Goal: Entertainment & Leisure: Consume media (video, audio)

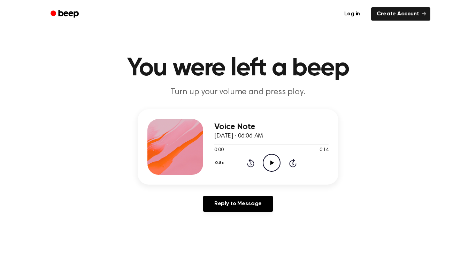
click at [267, 166] on icon "Play Audio" at bounding box center [272, 163] width 18 height 18
click at [250, 165] on icon "Rewind 5 seconds" at bounding box center [251, 162] width 8 height 9
click at [250, 167] on icon at bounding box center [250, 163] width 7 height 8
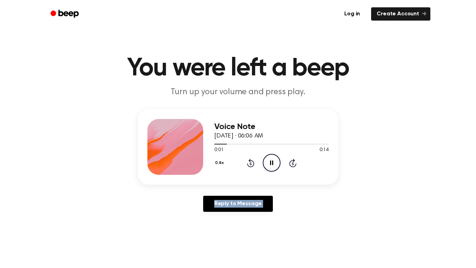
click at [249, 166] on icon at bounding box center [250, 163] width 7 height 8
click at [24, 251] on main "You were left a beep Turn up your volume and press play. Voice Note [DATE] · 06…" at bounding box center [238, 215] width 476 height 430
click at [21, 256] on main "You were left a beep Turn up your volume and press play. Voice Note [DATE] · 06…" at bounding box center [238, 215] width 476 height 430
click at [29, 262] on main "You were left a beep Turn up your volume and press play. Voice Note [DATE] · 06…" at bounding box center [238, 215] width 476 height 430
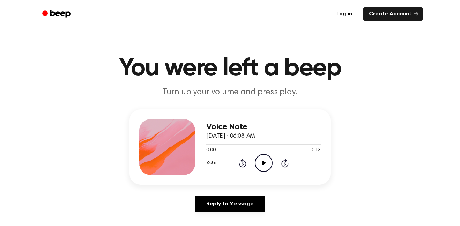
click at [262, 167] on icon "Play Audio" at bounding box center [264, 163] width 18 height 18
click at [259, 166] on icon "Pause Audio" at bounding box center [264, 163] width 18 height 18
click at [259, 166] on icon "Play Audio" at bounding box center [264, 163] width 18 height 18
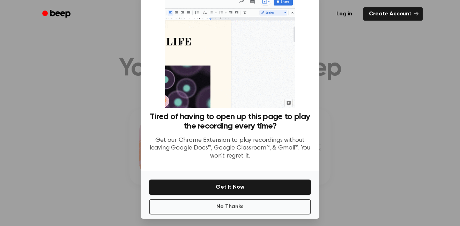
scroll to position [28, 0]
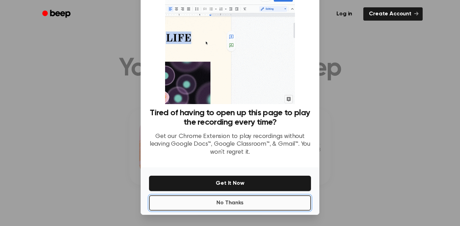
click at [281, 203] on button "No Thanks" at bounding box center [230, 202] width 162 height 15
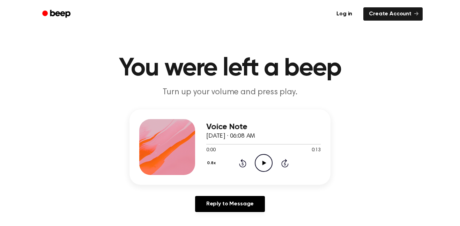
click at [240, 166] on icon at bounding box center [242, 163] width 7 height 8
click at [240, 165] on icon "Rewind 5 seconds" at bounding box center [243, 162] width 8 height 9
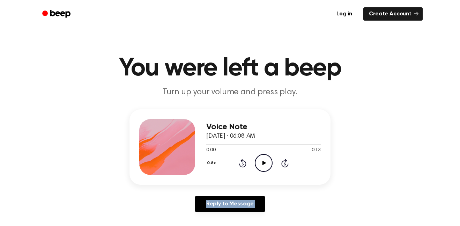
click at [240, 165] on icon "Rewind 5 seconds" at bounding box center [243, 162] width 8 height 9
click at [283, 161] on icon at bounding box center [284, 163] width 7 height 8
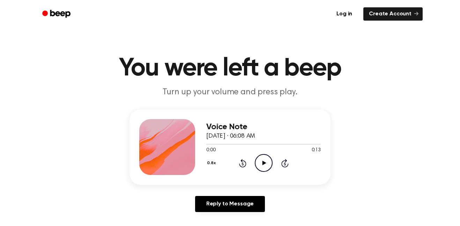
click at [283, 161] on icon at bounding box center [284, 163] width 7 height 8
click at [263, 160] on icon "Play Audio" at bounding box center [264, 163] width 18 height 18
click at [263, 160] on icon "Pause Audio" at bounding box center [264, 163] width 18 height 18
click at [263, 160] on icon "Play Audio" at bounding box center [264, 163] width 18 height 18
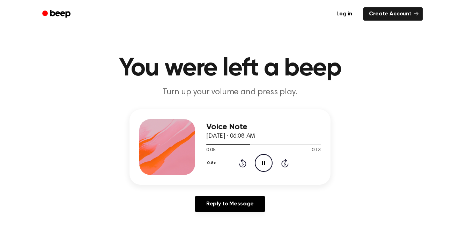
click at [263, 160] on icon "Pause Audio" at bounding box center [264, 163] width 18 height 18
click at [263, 160] on icon "Play Audio" at bounding box center [264, 163] width 18 height 18
click at [263, 160] on icon "Pause Audio" at bounding box center [264, 163] width 18 height 18
click at [263, 160] on icon "Play Audio" at bounding box center [264, 163] width 18 height 18
click at [263, 160] on icon "Pause Audio" at bounding box center [264, 163] width 18 height 18
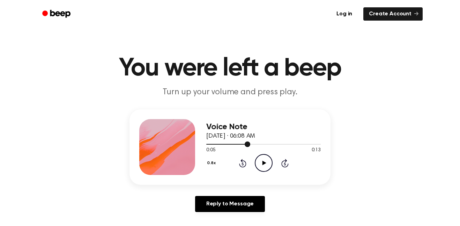
drag, startPoint x: 250, startPoint y: 143, endPoint x: 260, endPoint y: 144, distance: 10.1
click at [260, 144] on div at bounding box center [263, 144] width 114 height 1
click at [263, 166] on icon "Play Audio" at bounding box center [264, 163] width 18 height 18
click at [263, 166] on icon "Pause Audio" at bounding box center [264, 163] width 18 height 18
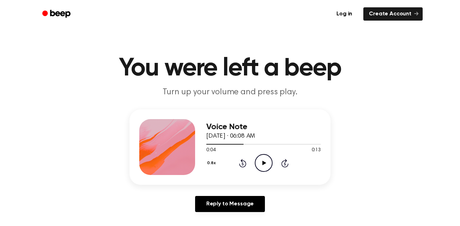
click at [263, 166] on icon "Play Audio" at bounding box center [264, 163] width 18 height 18
click at [263, 166] on icon "Pause Audio" at bounding box center [264, 163] width 18 height 18
click at [263, 166] on icon "Play Audio" at bounding box center [264, 163] width 18 height 18
click at [261, 165] on icon "Pause Audio" at bounding box center [264, 163] width 18 height 18
click at [261, 165] on icon "Play Audio" at bounding box center [264, 163] width 18 height 18
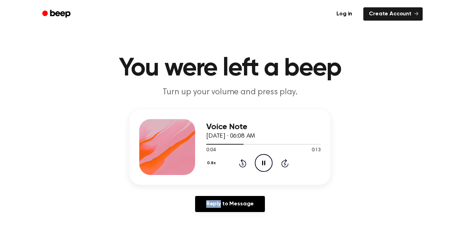
click at [261, 165] on icon "Pause Audio" at bounding box center [264, 163] width 18 height 18
click at [285, 164] on icon "Skip 5 seconds" at bounding box center [285, 162] width 8 height 9
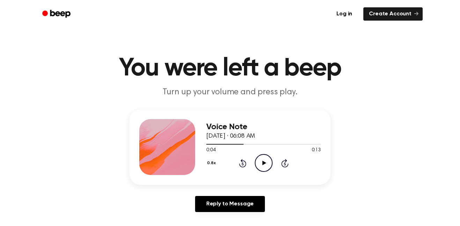
click at [285, 164] on icon "Skip 5 seconds" at bounding box center [285, 162] width 8 height 9
click at [264, 156] on icon "Play Audio" at bounding box center [264, 163] width 18 height 18
click at [261, 168] on icon "Pause Audio" at bounding box center [264, 163] width 18 height 18
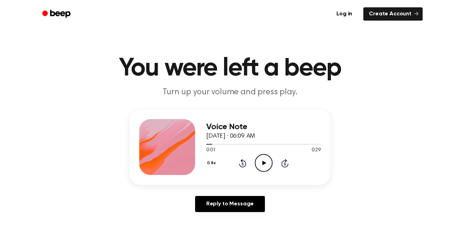
click at [263, 161] on icon at bounding box center [264, 162] width 4 height 5
click at [241, 162] on icon "Rewind 5 seconds" at bounding box center [243, 162] width 8 height 9
click at [211, 163] on button "0.8x" at bounding box center [212, 163] width 12 height 12
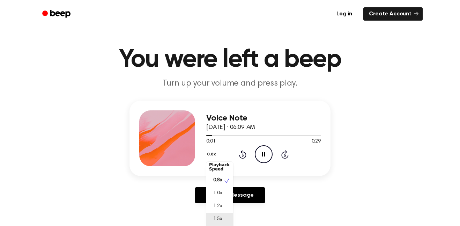
click at [219, 225] on div "1.5x" at bounding box center [219, 218] width 27 height 13
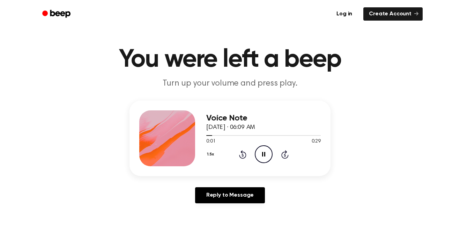
click at [261, 154] on icon "Pause Audio" at bounding box center [264, 154] width 18 height 18
click at [261, 156] on icon "Play Audio" at bounding box center [264, 154] width 18 height 18
click at [259, 153] on icon "Pause Audio" at bounding box center [264, 154] width 18 height 18
click at [259, 153] on icon "Play Audio" at bounding box center [264, 154] width 18 height 18
click at [260, 153] on icon "Pause Audio" at bounding box center [264, 154] width 18 height 18
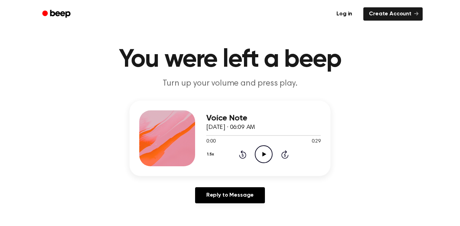
click at [265, 159] on icon "Play Audio" at bounding box center [264, 154] width 18 height 18
click at [265, 159] on icon "Pause Audio" at bounding box center [264, 154] width 18 height 18
click at [265, 159] on icon "Play Audio" at bounding box center [264, 154] width 18 height 18
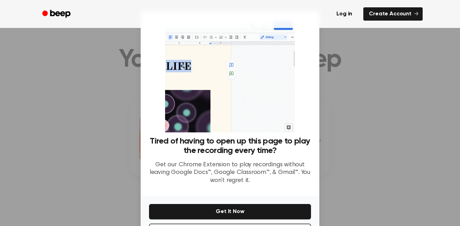
click at [265, 159] on div "Tired of having to open up this page to play the recording every time? Get our …" at bounding box center [230, 163] width 162 height 54
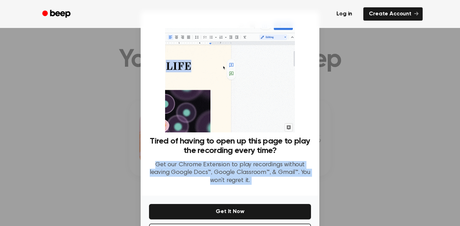
click at [265, 159] on div "Tired of having to open up this page to play the recording every time? Get our …" at bounding box center [230, 163] width 162 height 54
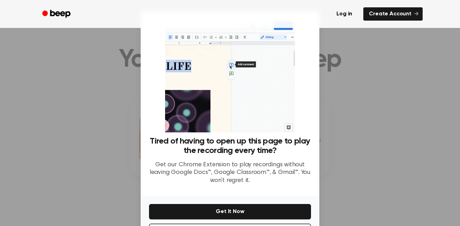
scroll to position [28, 0]
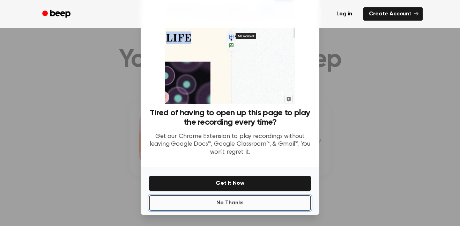
click at [271, 203] on button "No Thanks" at bounding box center [230, 202] width 162 height 15
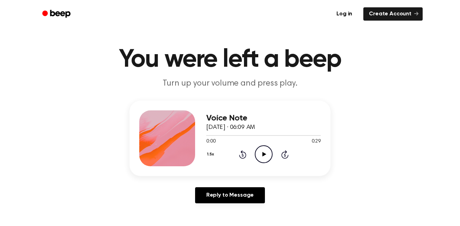
click at [260, 145] on circle at bounding box center [263, 153] width 17 height 17
click at [217, 152] on div "1.5x Rewind 5 seconds Pause Audio Skip 5 seconds" at bounding box center [263, 154] width 114 height 18
click at [212, 154] on button "1.5x" at bounding box center [211, 154] width 10 height 12
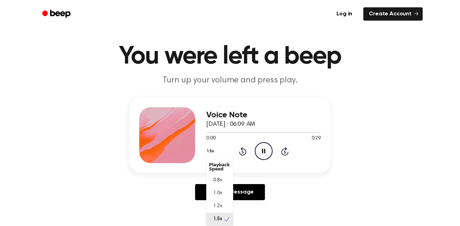
click at [212, 154] on button "1.5x" at bounding box center [211, 151] width 10 height 12
click at [211, 150] on button "1.5x" at bounding box center [211, 151] width 10 height 12
click at [219, 225] on div "1.5x" at bounding box center [219, 218] width 27 height 13
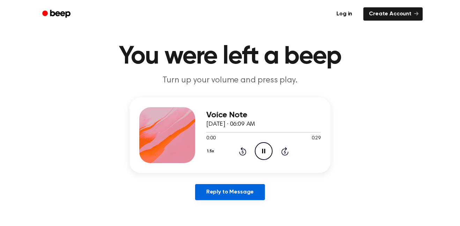
click at [242, 196] on link "Reply to Message" at bounding box center [230, 192] width 70 height 16
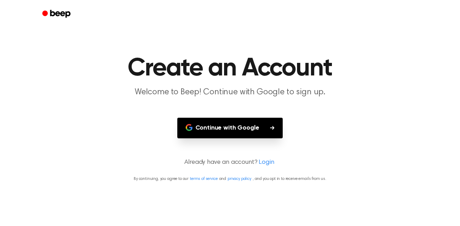
click at [230, 128] on button "Continue with Google" at bounding box center [230, 128] width 106 height 21
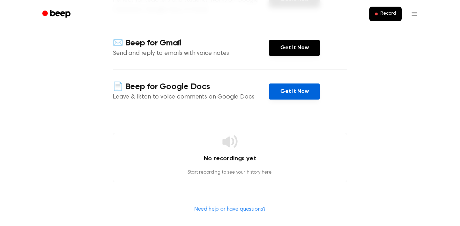
scroll to position [128, 0]
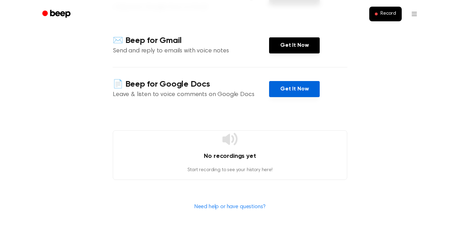
click at [281, 90] on link "Get It Now" at bounding box center [294, 89] width 51 height 16
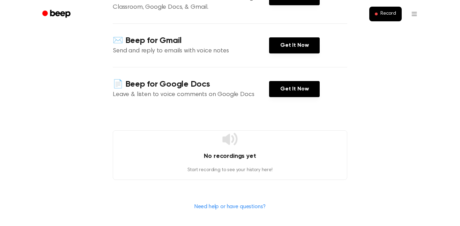
scroll to position [0, 0]
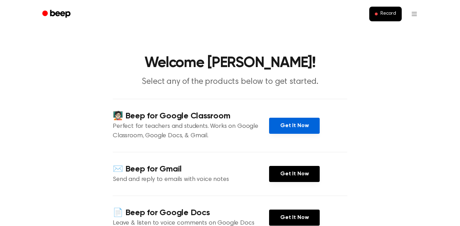
click at [296, 131] on link "Get It Now" at bounding box center [294, 126] width 51 height 16
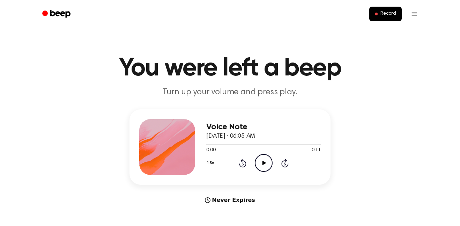
click at [270, 161] on icon "Play Audio" at bounding box center [264, 163] width 18 height 18
click at [261, 166] on icon "Pause Audio" at bounding box center [264, 163] width 18 height 18
click at [265, 161] on icon "Play Audio" at bounding box center [264, 163] width 18 height 18
click at [262, 169] on icon "Pause Audio" at bounding box center [264, 163] width 18 height 18
click at [262, 167] on icon "Play Audio" at bounding box center [264, 163] width 18 height 18
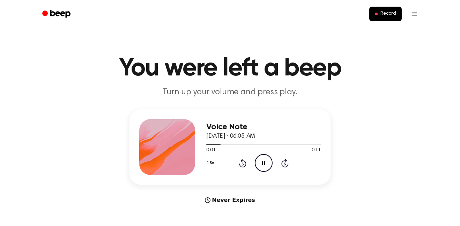
click at [281, 163] on icon at bounding box center [284, 163] width 7 height 8
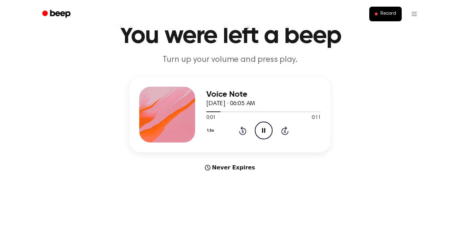
scroll to position [33, 0]
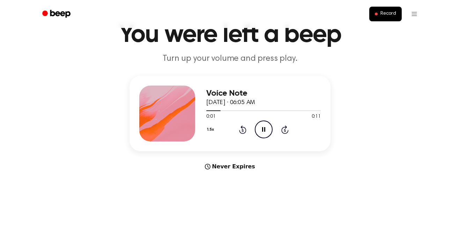
click at [264, 131] on icon "Pause Audio" at bounding box center [264, 129] width 18 height 18
click at [268, 128] on icon "Play Audio" at bounding box center [264, 129] width 18 height 18
click at [258, 131] on icon "Pause Audio" at bounding box center [264, 129] width 18 height 18
click at [266, 127] on icon "Play Audio" at bounding box center [264, 129] width 18 height 18
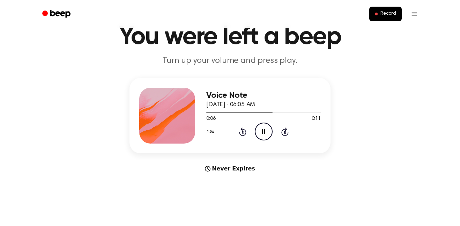
scroll to position [31, 0]
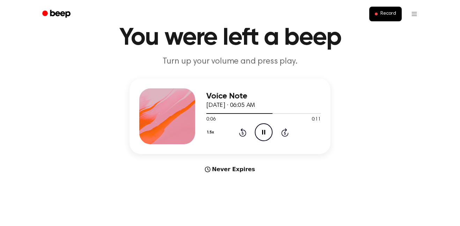
click at [216, 130] on button "1.5x" at bounding box center [211, 132] width 10 height 12
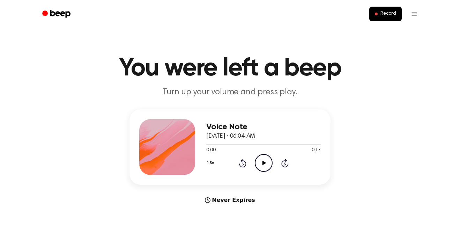
click at [256, 154] on icon "Play Audio" at bounding box center [264, 163] width 18 height 18
click at [258, 157] on icon "Pause Audio" at bounding box center [264, 163] width 18 height 18
click at [258, 157] on icon "Play Audio" at bounding box center [264, 163] width 18 height 18
click at [258, 157] on icon "Pause Audio" at bounding box center [264, 163] width 18 height 18
click at [258, 157] on icon "Play Audio" at bounding box center [264, 163] width 18 height 18
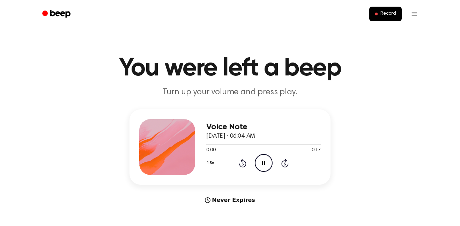
click at [258, 157] on icon "Pause Audio" at bounding box center [264, 163] width 18 height 18
click at [258, 157] on icon "Play Audio" at bounding box center [264, 163] width 18 height 18
click at [258, 157] on icon "Pause Audio" at bounding box center [264, 163] width 18 height 18
click at [258, 157] on icon "Play Audio" at bounding box center [264, 163] width 18 height 18
click at [258, 157] on icon "Pause Audio" at bounding box center [264, 163] width 18 height 18
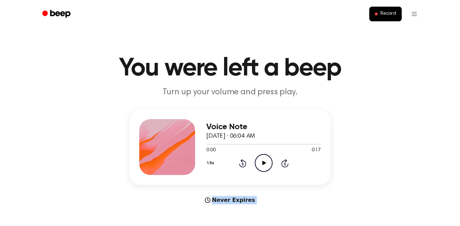
click at [258, 157] on icon "Play Audio" at bounding box center [264, 163] width 18 height 18
click at [258, 157] on icon "Pause Audio" at bounding box center [264, 163] width 18 height 18
click at [258, 157] on icon "Play Audio" at bounding box center [264, 163] width 18 height 18
click at [258, 157] on icon "Pause Audio" at bounding box center [264, 163] width 18 height 18
click at [258, 157] on icon "Play Audio" at bounding box center [264, 163] width 18 height 18
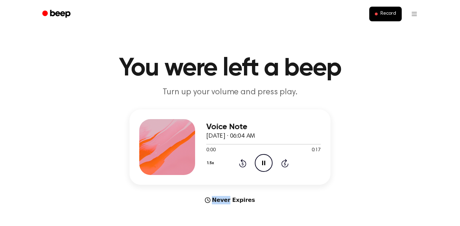
click at [258, 157] on icon "Pause Audio" at bounding box center [264, 163] width 18 height 18
click at [258, 157] on icon "Play Audio" at bounding box center [264, 163] width 18 height 18
click at [246, 162] on icon "Rewind 5 seconds" at bounding box center [243, 162] width 8 height 9
click at [243, 159] on icon "Rewind 5 seconds" at bounding box center [243, 162] width 8 height 9
click at [245, 160] on icon "Rewind 5 seconds" at bounding box center [243, 162] width 8 height 9
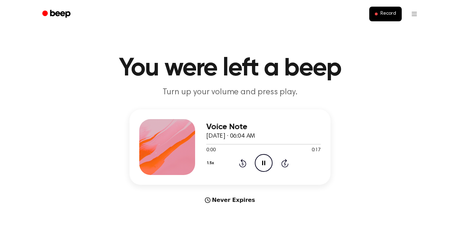
click at [245, 161] on icon at bounding box center [242, 163] width 7 height 8
click at [274, 166] on div "1.5x Rewind 5 seconds Pause Audio Skip 5 seconds" at bounding box center [263, 163] width 114 height 18
click at [269, 162] on icon "Pause Audio" at bounding box center [264, 163] width 18 height 18
click at [269, 162] on icon "Play Audio" at bounding box center [264, 163] width 18 height 18
click at [270, 164] on icon "Pause Audio" at bounding box center [264, 163] width 18 height 18
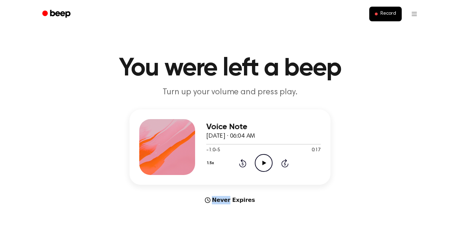
click at [270, 164] on icon "Play Audio" at bounding box center [264, 163] width 18 height 18
click at [270, 164] on icon "Pause Audio" at bounding box center [264, 163] width 18 height 18
click at [270, 164] on icon "Play Audio" at bounding box center [264, 163] width 18 height 18
click at [287, 163] on icon at bounding box center [284, 163] width 7 height 8
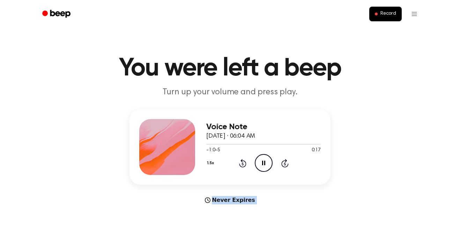
click at [287, 163] on icon at bounding box center [284, 163] width 7 height 8
click at [287, 164] on icon at bounding box center [284, 163] width 7 height 8
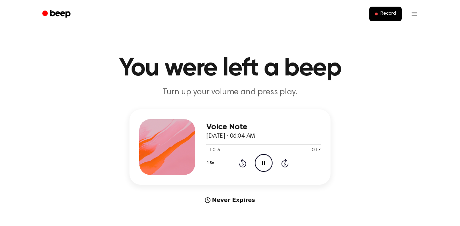
click at [287, 164] on icon at bounding box center [284, 163] width 7 height 8
click at [287, 161] on icon "Skip 5 seconds" at bounding box center [285, 162] width 8 height 9
click at [265, 153] on div "0:00 0:35" at bounding box center [263, 149] width 114 height 7
click at [264, 163] on icon at bounding box center [264, 162] width 4 height 5
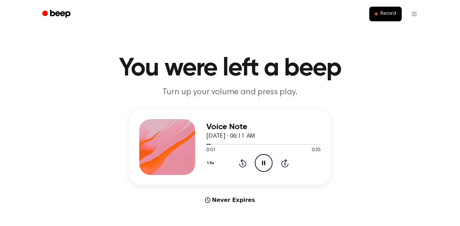
click at [260, 166] on icon "Pause Audio" at bounding box center [264, 163] width 18 height 18
click at [262, 160] on icon "Play Audio" at bounding box center [264, 163] width 18 height 18
click at [284, 159] on icon "Skip 5 seconds" at bounding box center [285, 162] width 8 height 9
click at [285, 164] on icon at bounding box center [285, 163] width 2 height 3
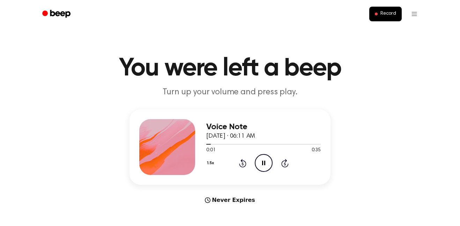
click at [283, 160] on icon "Skip 5 seconds" at bounding box center [285, 162] width 8 height 9
click at [286, 164] on icon "Skip 5 seconds" at bounding box center [285, 162] width 8 height 9
click at [285, 164] on icon at bounding box center [285, 163] width 2 height 3
click at [287, 163] on icon "Skip 5 seconds" at bounding box center [285, 162] width 8 height 9
click at [286, 162] on icon "Skip 5 seconds" at bounding box center [285, 162] width 8 height 9
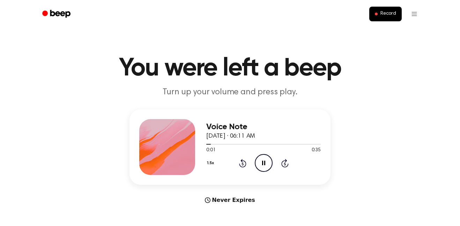
click at [285, 164] on icon at bounding box center [285, 163] width 2 height 3
click at [283, 161] on icon "Skip 5 seconds" at bounding box center [285, 162] width 8 height 9
click at [285, 162] on icon at bounding box center [284, 163] width 7 height 8
click at [289, 166] on div "1.5x Rewind 5 seconds Pause Audio Skip 5 seconds" at bounding box center [263, 163] width 114 height 18
click at [285, 163] on icon at bounding box center [285, 163] width 2 height 3
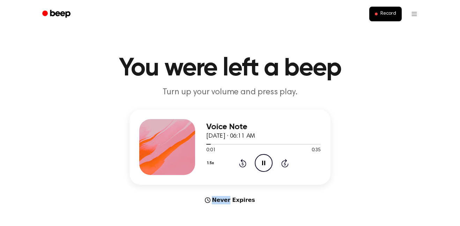
click at [285, 163] on icon at bounding box center [285, 163] width 2 height 3
click at [260, 166] on icon "Pause Audio" at bounding box center [264, 163] width 18 height 18
click at [260, 166] on icon "Play Audio" at bounding box center [264, 163] width 18 height 18
click at [260, 166] on icon "Pause Audio" at bounding box center [264, 163] width 18 height 18
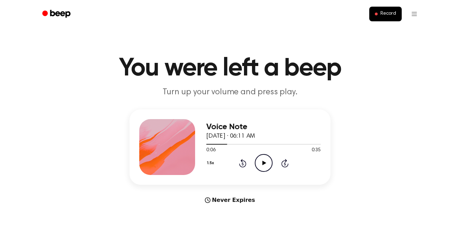
click at [260, 166] on icon "Play Audio" at bounding box center [264, 163] width 18 height 18
click at [260, 166] on icon "Pause Audio" at bounding box center [264, 163] width 18 height 18
click at [242, 162] on icon "Rewind 5 seconds" at bounding box center [243, 162] width 8 height 9
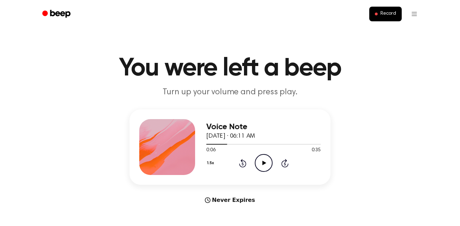
click at [242, 162] on icon "Rewind 5 seconds" at bounding box center [243, 162] width 8 height 9
click at [261, 165] on icon "Play Audio" at bounding box center [264, 163] width 18 height 18
click at [262, 167] on icon "Pause Audio" at bounding box center [264, 163] width 18 height 18
click at [262, 167] on icon "Play Audio" at bounding box center [264, 163] width 18 height 18
click at [262, 167] on icon "Pause Audio" at bounding box center [264, 163] width 18 height 18
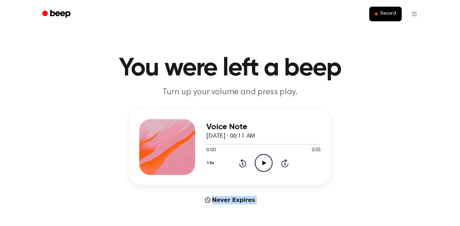
click at [262, 167] on icon "Play Audio" at bounding box center [264, 163] width 18 height 18
click at [262, 167] on icon "Pause Audio" at bounding box center [264, 163] width 18 height 18
click at [262, 167] on icon "Play Audio" at bounding box center [264, 163] width 18 height 18
click at [262, 167] on icon "Pause Audio" at bounding box center [264, 163] width 18 height 18
click at [262, 167] on icon "Play Audio" at bounding box center [264, 163] width 18 height 18
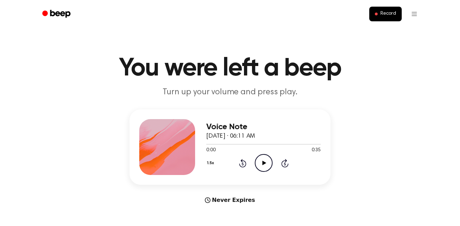
click at [247, 164] on div "1.5x Rewind 5 seconds Play Audio Skip 5 seconds" at bounding box center [263, 163] width 114 height 18
click at [242, 164] on icon "Rewind 5 seconds" at bounding box center [243, 162] width 8 height 9
click at [263, 161] on icon "Play Audio" at bounding box center [264, 163] width 18 height 18
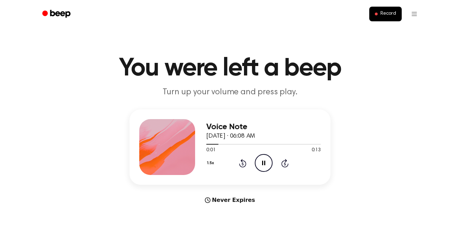
click at [265, 158] on icon "Pause Audio" at bounding box center [264, 163] width 18 height 18
click at [263, 159] on icon "Play Audio" at bounding box center [264, 163] width 18 height 18
click at [286, 159] on icon "Skip 5 seconds" at bounding box center [285, 162] width 8 height 9
click at [242, 164] on icon at bounding box center [242, 163] width 2 height 3
click at [287, 159] on icon "Skip 5 seconds" at bounding box center [285, 162] width 8 height 9
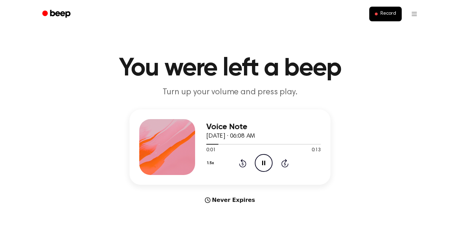
click at [285, 162] on icon at bounding box center [284, 163] width 7 height 8
click at [285, 164] on icon at bounding box center [285, 163] width 2 height 3
click at [282, 160] on icon "Skip 5 seconds" at bounding box center [285, 162] width 8 height 9
click at [292, 161] on div "1.5x Rewind 5 seconds Pause Audio Skip 5 seconds" at bounding box center [263, 163] width 114 height 18
click at [288, 162] on icon "Skip 5 seconds" at bounding box center [285, 162] width 8 height 9
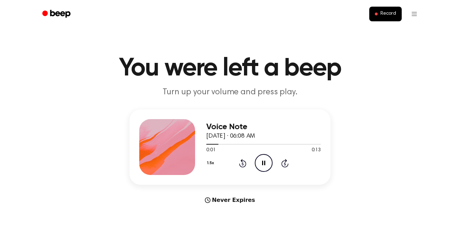
click at [282, 166] on icon at bounding box center [284, 163] width 7 height 8
click at [285, 164] on icon at bounding box center [285, 163] width 2 height 3
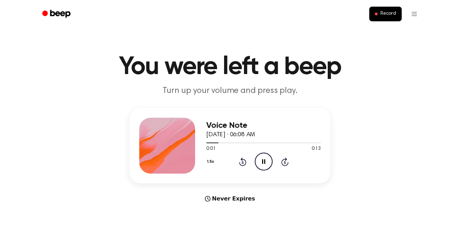
scroll to position [4, 0]
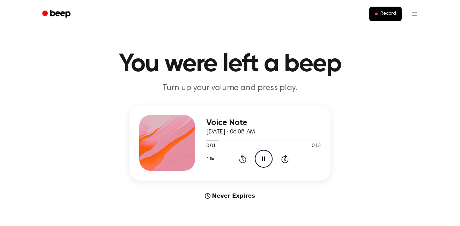
click at [284, 159] on icon at bounding box center [285, 159] width 2 height 3
click at [285, 159] on icon at bounding box center [285, 159] width 2 height 3
click at [243, 158] on icon at bounding box center [242, 159] width 2 height 3
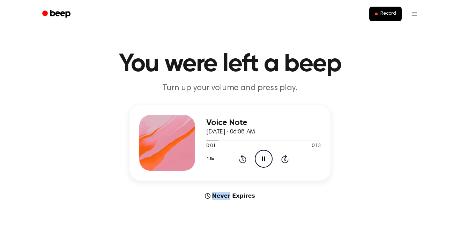
click at [243, 158] on icon at bounding box center [242, 159] width 2 height 3
click at [243, 158] on icon "Rewind 5 seconds" at bounding box center [243, 158] width 8 height 9
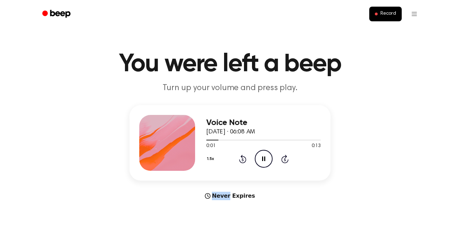
click at [243, 158] on icon "Rewind 5 seconds" at bounding box center [243, 158] width 8 height 9
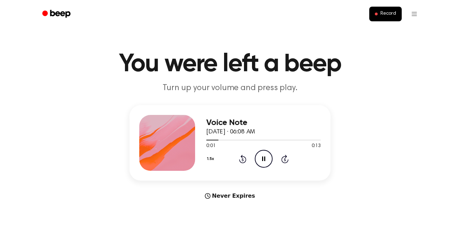
click at [243, 158] on icon "Rewind 5 seconds" at bounding box center [243, 158] width 8 height 9
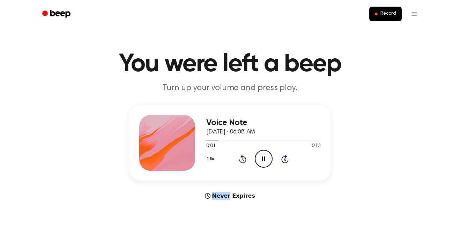
click at [243, 158] on icon "Rewind 5 seconds" at bounding box center [243, 158] width 8 height 9
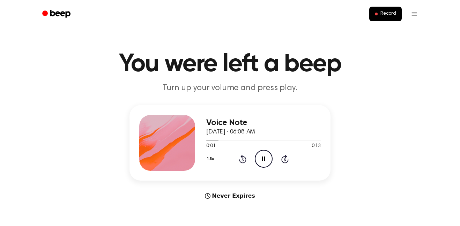
click at [285, 156] on icon at bounding box center [284, 159] width 7 height 8
click at [286, 157] on icon "Skip 5 seconds" at bounding box center [285, 158] width 8 height 9
click at [286, 155] on icon "Skip 5 seconds" at bounding box center [285, 158] width 8 height 9
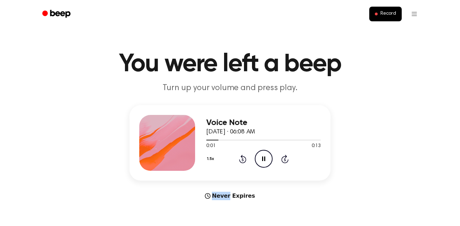
click at [286, 155] on icon "Skip 5 seconds" at bounding box center [285, 158] width 8 height 9
click at [243, 157] on icon at bounding box center [242, 159] width 7 height 8
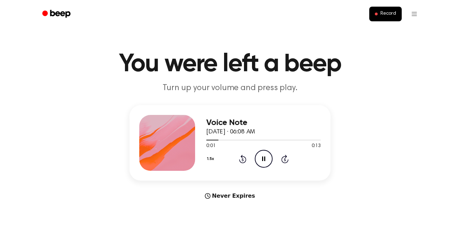
click at [243, 157] on icon at bounding box center [242, 159] width 7 height 8
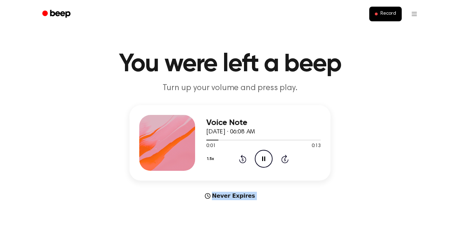
click at [243, 157] on icon at bounding box center [242, 159] width 7 height 8
click at [255, 156] on icon "Pause Audio" at bounding box center [264, 159] width 18 height 18
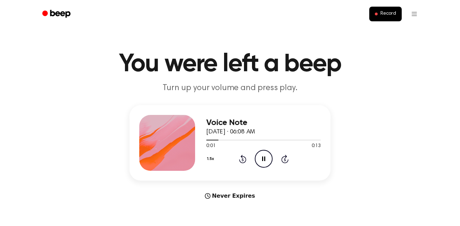
click at [242, 159] on icon at bounding box center [242, 159] width 2 height 3
click at [242, 159] on icon "Rewind 5 seconds" at bounding box center [243, 158] width 8 height 9
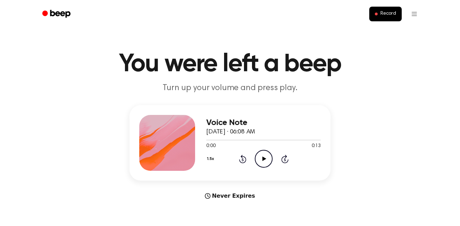
click at [242, 159] on icon at bounding box center [242, 159] width 2 height 3
click at [261, 156] on icon "Play Audio" at bounding box center [264, 159] width 18 height 18
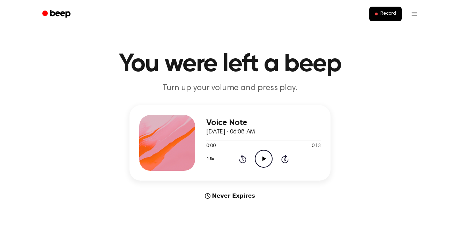
click at [266, 158] on icon "Play Audio" at bounding box center [264, 159] width 18 height 18
click at [270, 153] on icon "Pause Audio" at bounding box center [264, 159] width 18 height 18
click at [268, 154] on icon "Play Audio" at bounding box center [264, 159] width 18 height 18
click at [273, 154] on div "1.5x Rewind 5 seconds Pause Audio Skip 5 seconds" at bounding box center [263, 159] width 114 height 18
click at [266, 151] on circle at bounding box center [263, 158] width 17 height 17
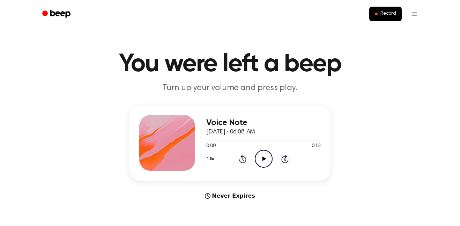
click at [266, 155] on icon "Play Audio" at bounding box center [264, 159] width 18 height 18
click at [262, 158] on icon "Pause Audio" at bounding box center [264, 159] width 18 height 18
click at [260, 157] on icon "Play Audio" at bounding box center [264, 159] width 18 height 18
click at [265, 157] on icon at bounding box center [263, 158] width 3 height 5
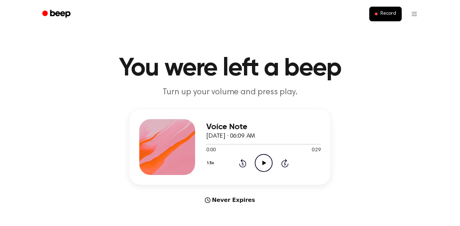
click at [257, 170] on icon "Play Audio" at bounding box center [264, 163] width 18 height 18
click at [263, 162] on icon "Pause Audio" at bounding box center [264, 163] width 18 height 18
click at [252, 167] on div "1.5x Rewind 5 seconds Play Audio Skip 5 seconds" at bounding box center [263, 163] width 114 height 18
click at [263, 160] on icon "Play Audio" at bounding box center [264, 163] width 18 height 18
click at [263, 161] on icon "Pause Audio" at bounding box center [264, 163] width 18 height 18
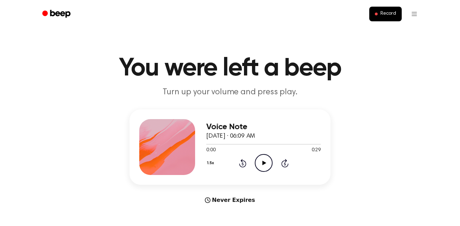
click at [263, 164] on icon at bounding box center [264, 162] width 4 height 5
click at [257, 167] on icon "Pause Audio" at bounding box center [264, 163] width 18 height 18
click at [263, 159] on icon "Play Audio" at bounding box center [264, 163] width 18 height 18
click at [273, 154] on div "1.5x Rewind 5 seconds Play Audio Skip 5 seconds" at bounding box center [263, 163] width 114 height 18
click at [273, 156] on div "1.5x Rewind 5 seconds Pause Audio Skip 5 seconds" at bounding box center [263, 163] width 114 height 18
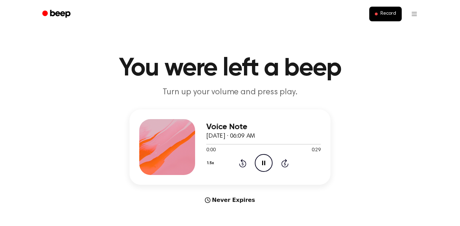
click at [274, 155] on div "1.5x Rewind 5 seconds Pause Audio Skip 5 seconds" at bounding box center [263, 163] width 114 height 18
click at [244, 161] on icon at bounding box center [242, 163] width 7 height 8
click at [242, 164] on icon at bounding box center [242, 163] width 2 height 3
click at [252, 155] on div "1.5x Rewind 5 seconds Pause Audio Skip 5 seconds" at bounding box center [263, 163] width 114 height 18
click at [245, 159] on icon "Rewind 5 seconds" at bounding box center [243, 162] width 8 height 9
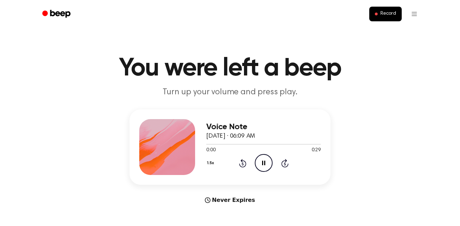
click at [240, 160] on icon "Rewind 5 seconds" at bounding box center [243, 162] width 8 height 9
click at [242, 161] on icon at bounding box center [242, 163] width 7 height 8
click at [242, 163] on icon at bounding box center [242, 163] width 2 height 3
click at [242, 164] on icon at bounding box center [242, 163] width 2 height 3
click at [272, 159] on div "1.5x Rewind 5 seconds Pause Audio Skip 5 seconds" at bounding box center [263, 163] width 114 height 18
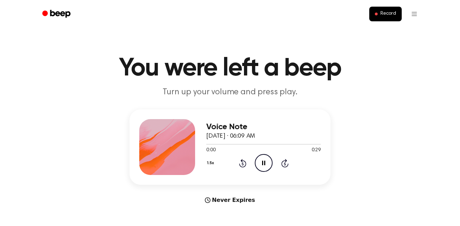
click at [261, 163] on icon "Pause Audio" at bounding box center [264, 163] width 18 height 18
click at [261, 162] on icon "Play Audio" at bounding box center [264, 163] width 18 height 18
click at [263, 160] on icon "Pause Audio" at bounding box center [264, 163] width 18 height 18
click at [264, 159] on icon "Play Audio" at bounding box center [264, 163] width 18 height 18
click at [265, 158] on icon "Pause Audio" at bounding box center [264, 163] width 18 height 18
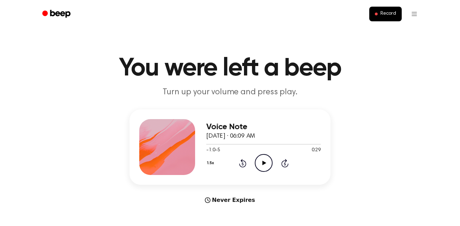
click at [263, 162] on icon at bounding box center [264, 162] width 4 height 5
click at [269, 157] on icon "Pause Audio" at bounding box center [264, 163] width 18 height 18
click at [267, 158] on icon "Play Audio" at bounding box center [264, 163] width 18 height 18
click at [264, 159] on icon "Pause Audio" at bounding box center [264, 163] width 18 height 18
click at [263, 159] on icon "Play Audio" at bounding box center [264, 163] width 18 height 18
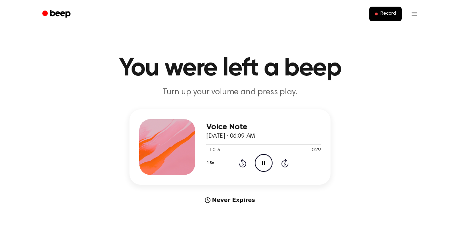
click at [263, 159] on icon "Pause Audio" at bounding box center [264, 163] width 18 height 18
click at [266, 159] on icon "Play Audio" at bounding box center [264, 163] width 18 height 18
click at [267, 157] on icon "Play Audio" at bounding box center [264, 163] width 18 height 18
click at [263, 160] on icon "Pause Audio" at bounding box center [264, 163] width 18 height 18
click at [262, 160] on icon "Play Audio" at bounding box center [264, 163] width 18 height 18
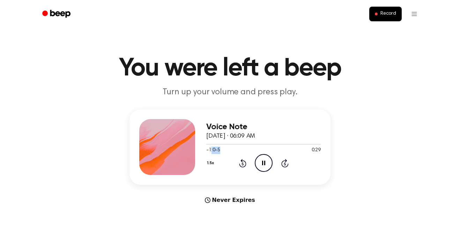
drag, startPoint x: 211, startPoint y: 151, endPoint x: 219, endPoint y: 152, distance: 8.4
click at [219, 152] on span "-1:0-5" at bounding box center [213, 149] width 14 height 7
